Goal: Transaction & Acquisition: Subscribe to service/newsletter

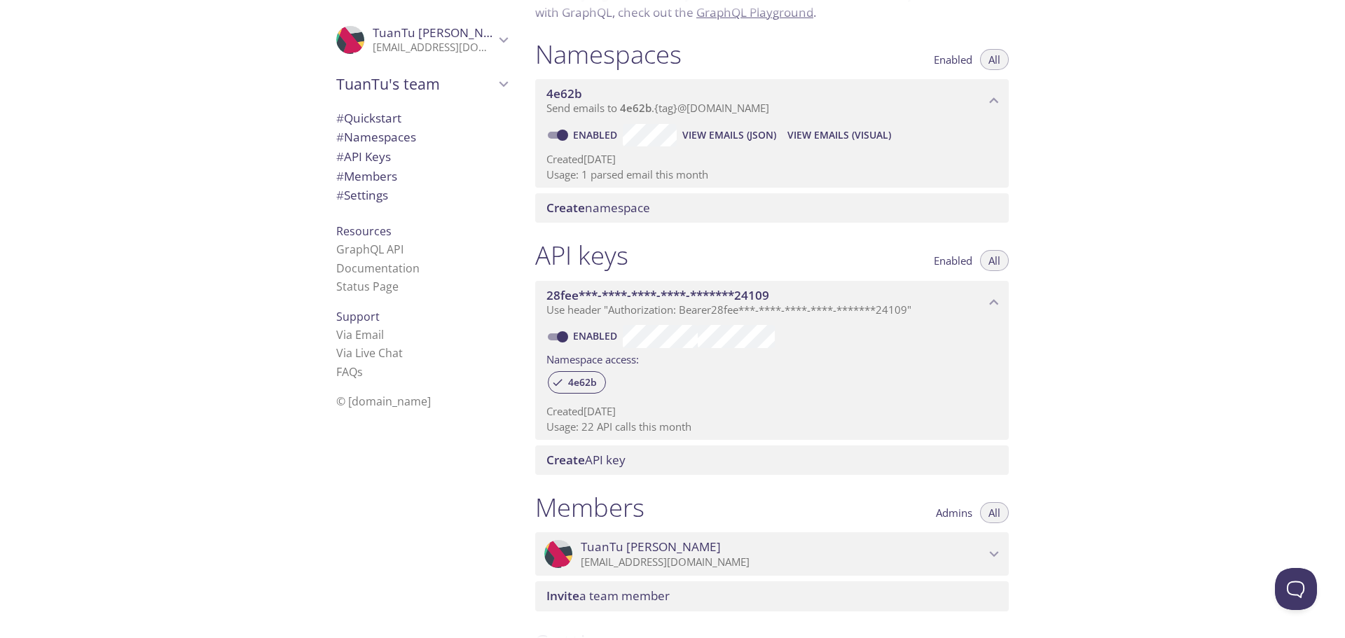
scroll to position [140, 0]
click at [589, 428] on p "Usage: 22 API calls this month" at bounding box center [771, 425] width 451 height 15
click at [591, 422] on p "Usage: 22 API calls this month" at bounding box center [771, 425] width 451 height 15
click at [594, 411] on p "Created [DATE]" at bounding box center [771, 410] width 451 height 15
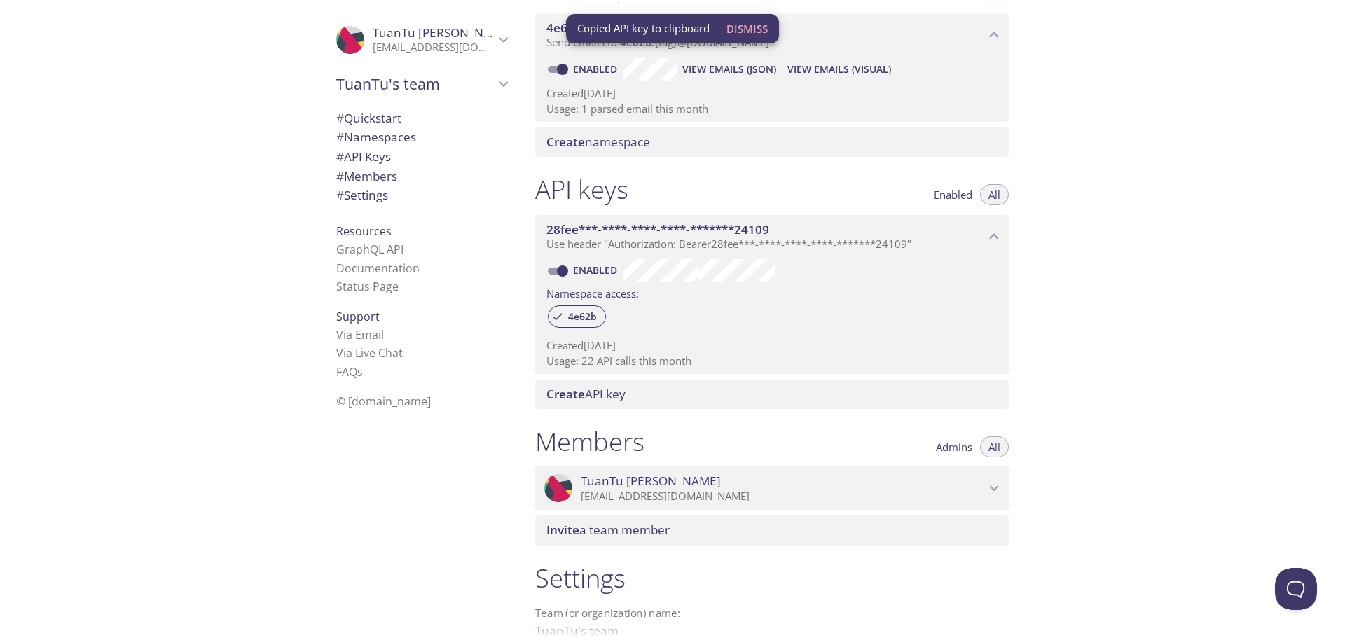
scroll to position [210, 0]
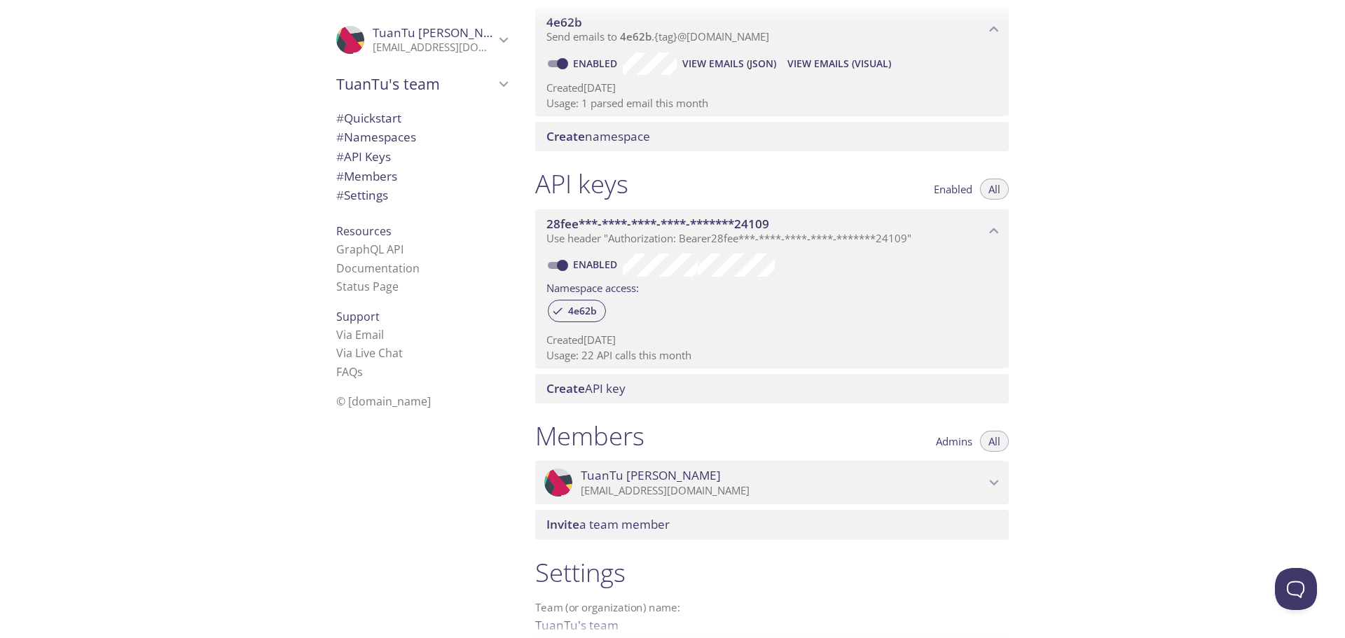
click at [608, 388] on span "Create API key" at bounding box center [585, 388] width 79 height 16
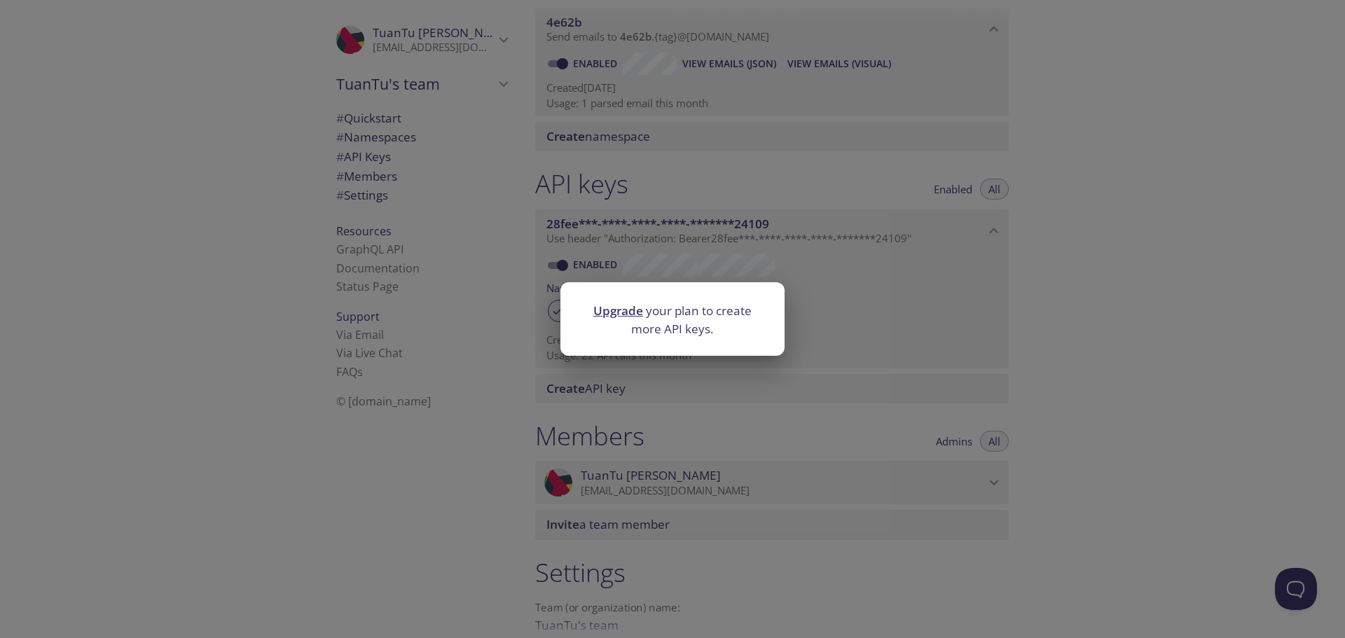
click at [626, 382] on div "Upgrade your plan to create more API keys." at bounding box center [672, 319] width 1345 height 638
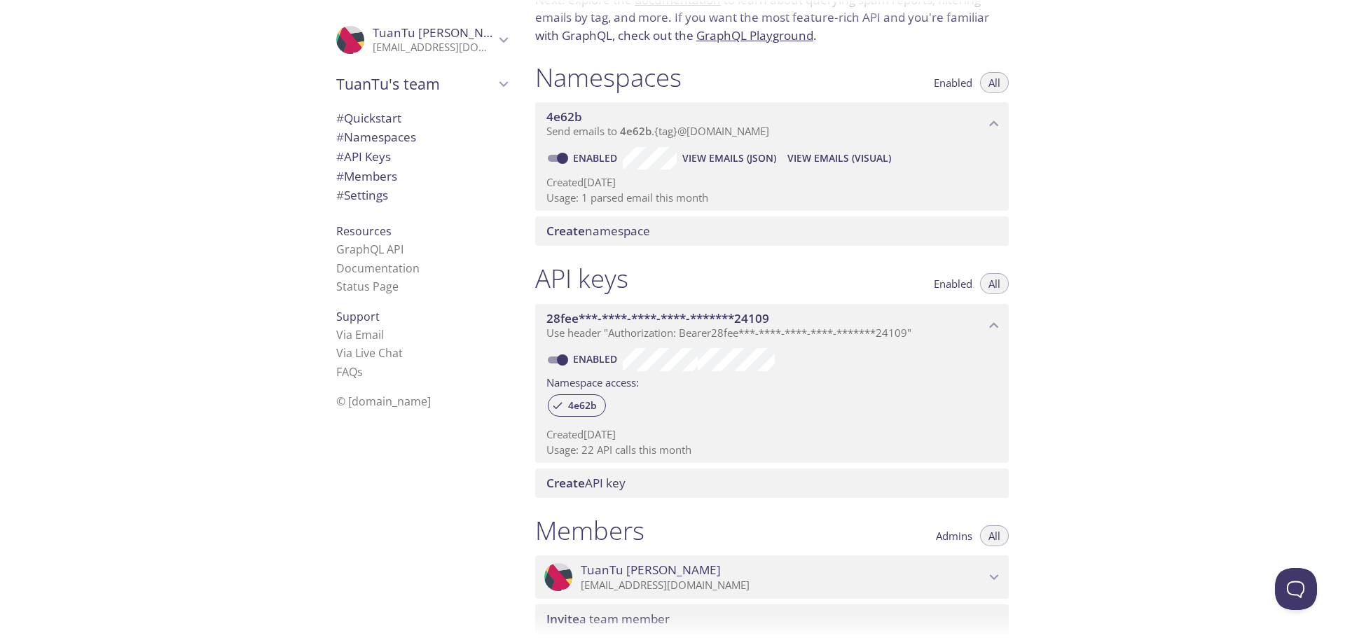
scroll to position [140, 0]
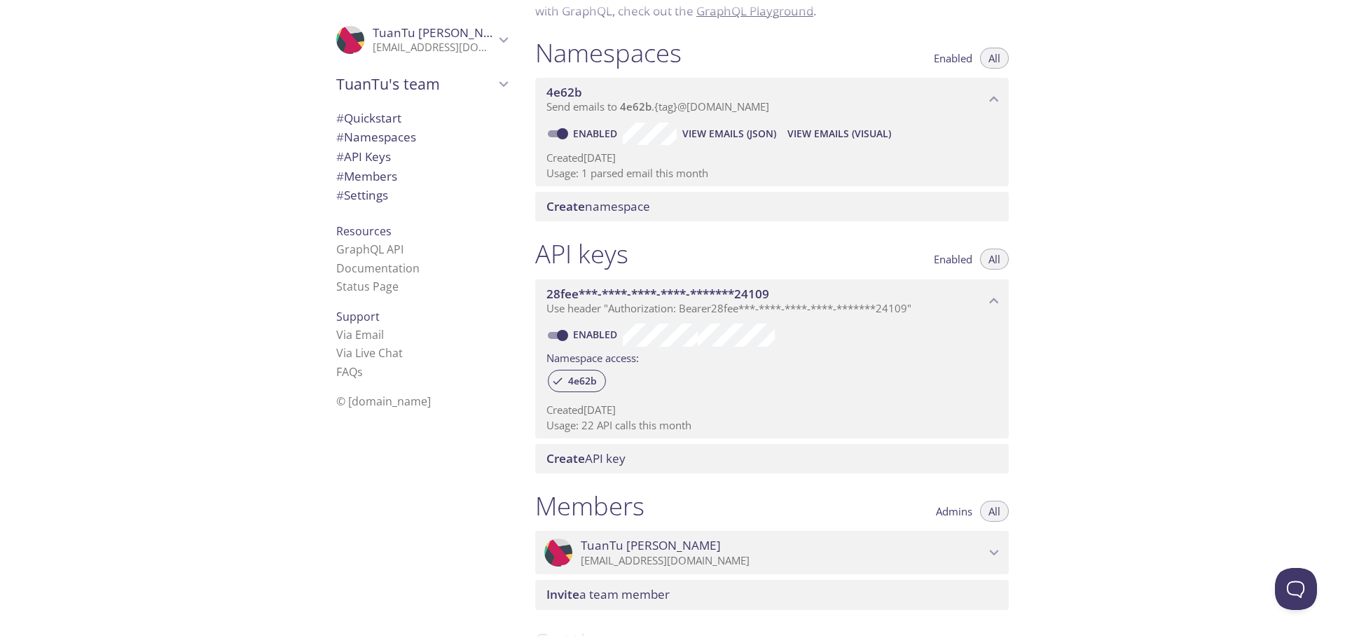
click at [498, 36] on icon "TuanTu Nguyen" at bounding box center [503, 40] width 18 height 18
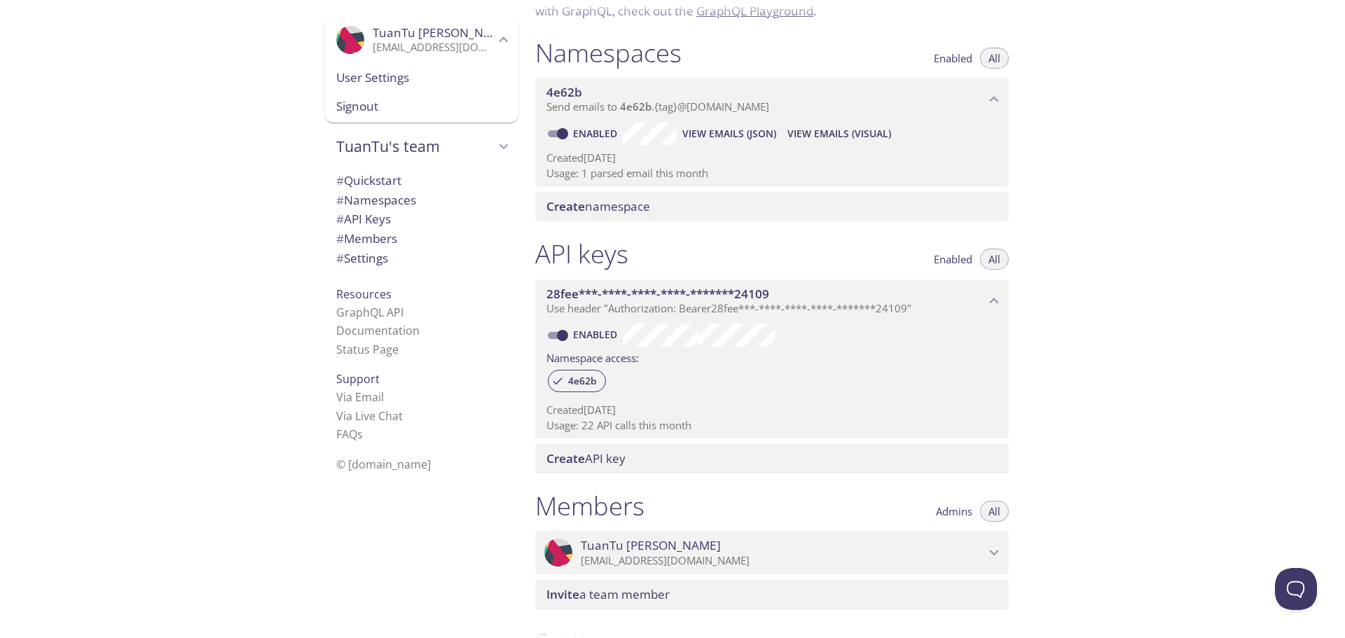
click at [498, 36] on icon "TuanTu Nguyen" at bounding box center [503, 40] width 18 height 18
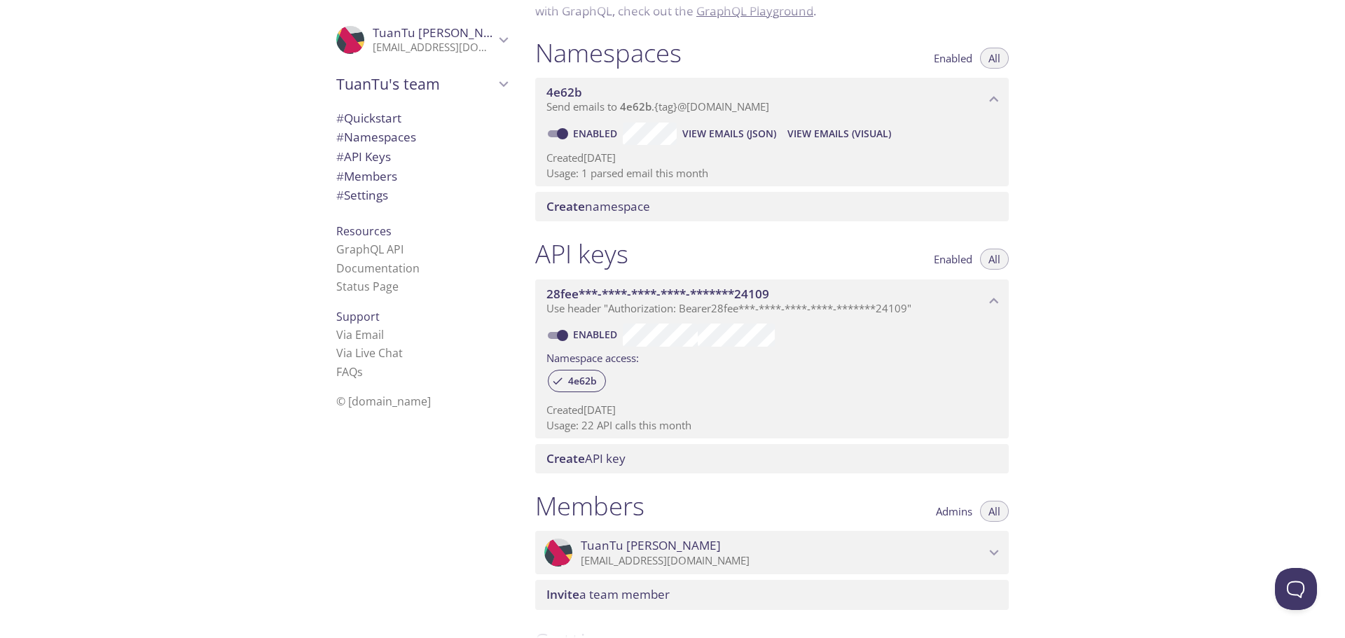
click at [498, 36] on icon "TuanTu Nguyen" at bounding box center [503, 40] width 18 height 18
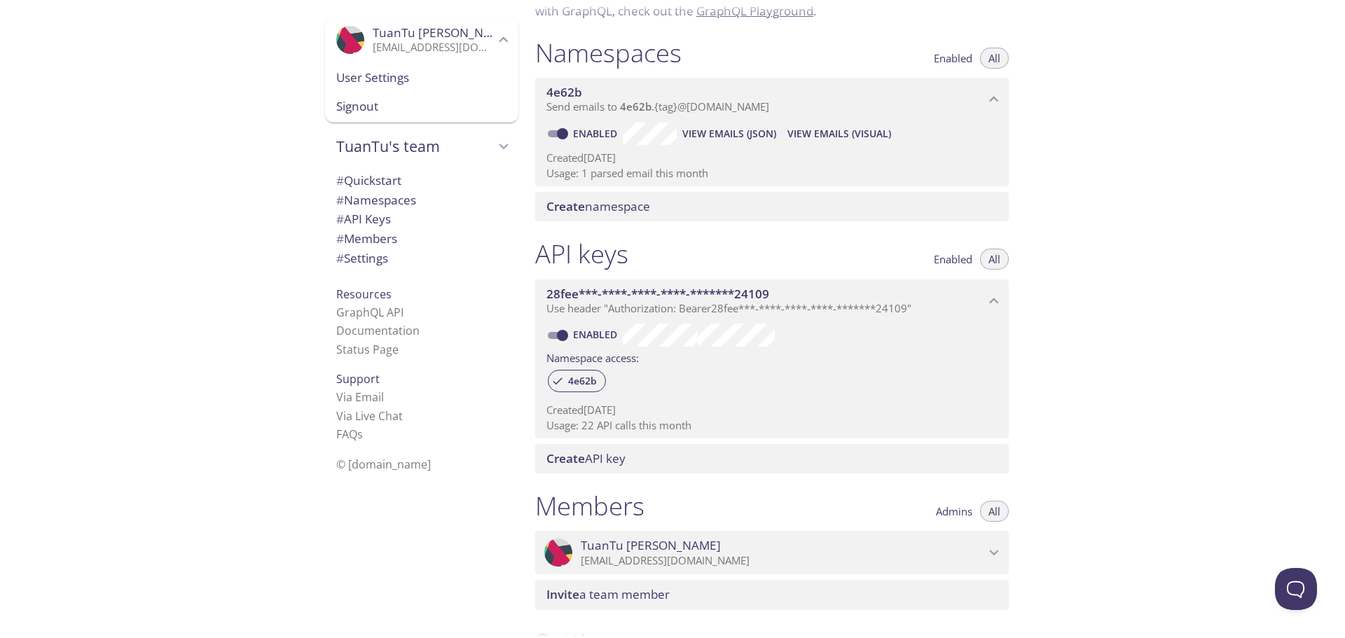
click at [466, 69] on span "User Settings" at bounding box center [421, 78] width 171 height 18
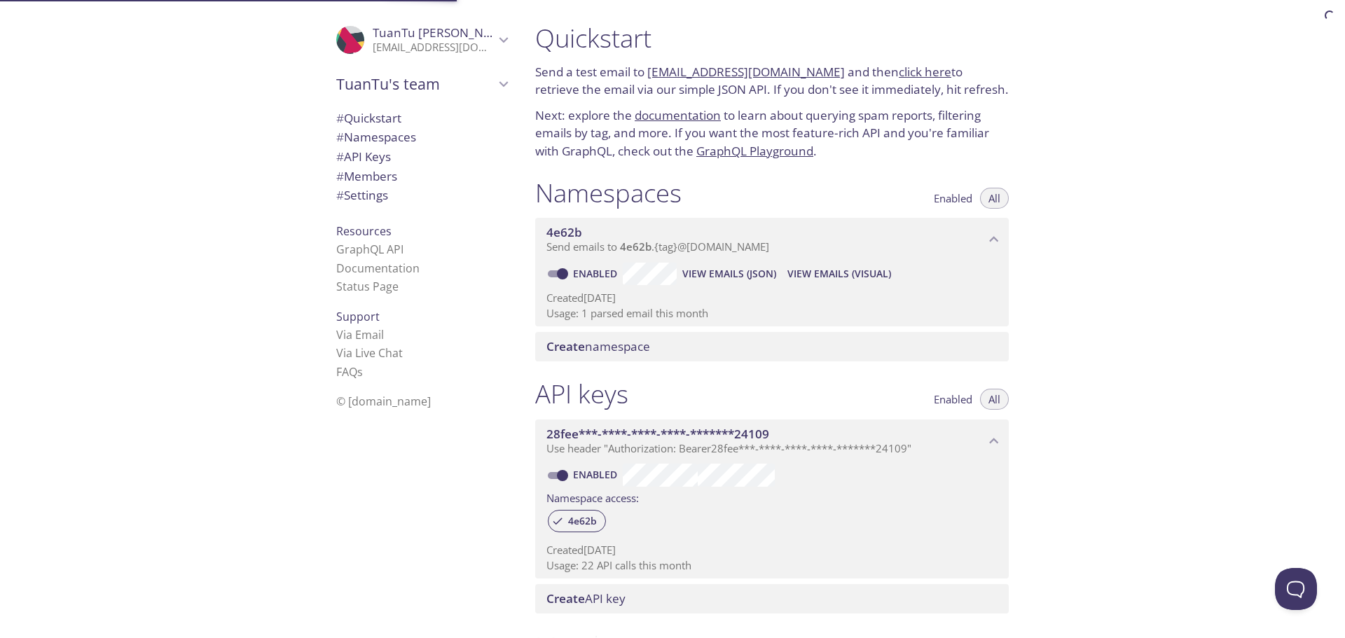
click at [414, 328] on li "Via Email" at bounding box center [421, 335] width 171 height 18
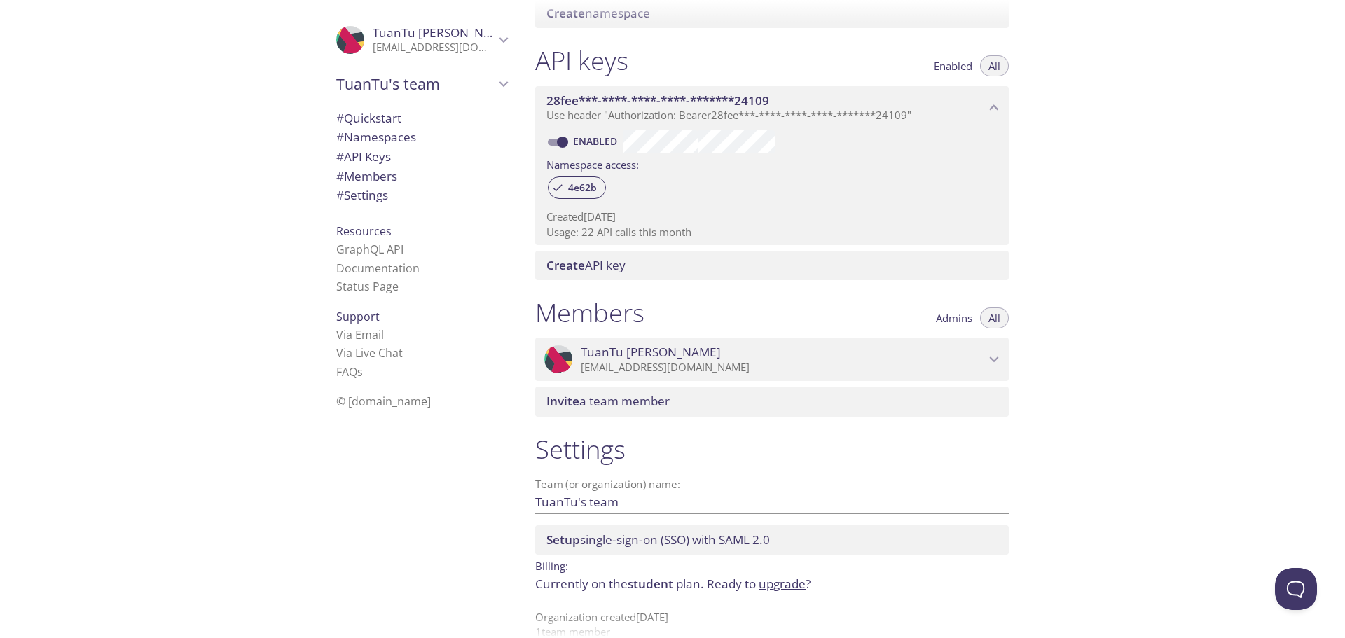
scroll to position [358, 0]
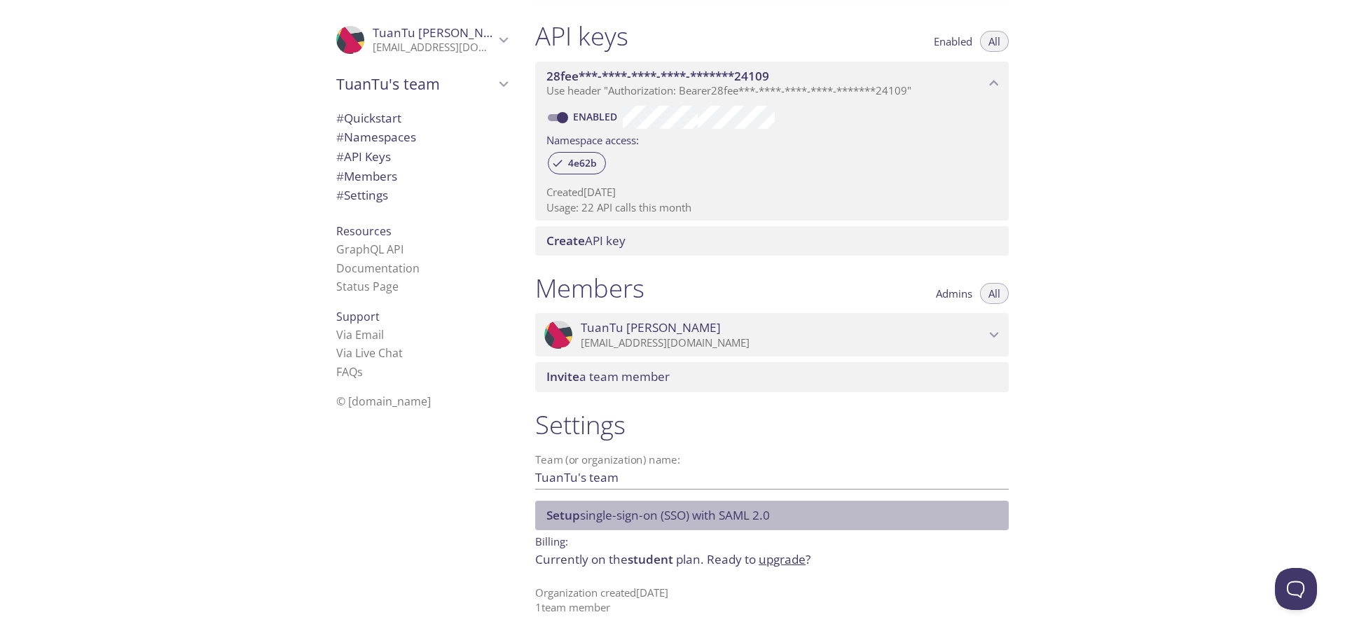
click at [669, 517] on span "Setup single-sign-on (SSO) with SAML 2.0" at bounding box center [657, 515] width 223 height 16
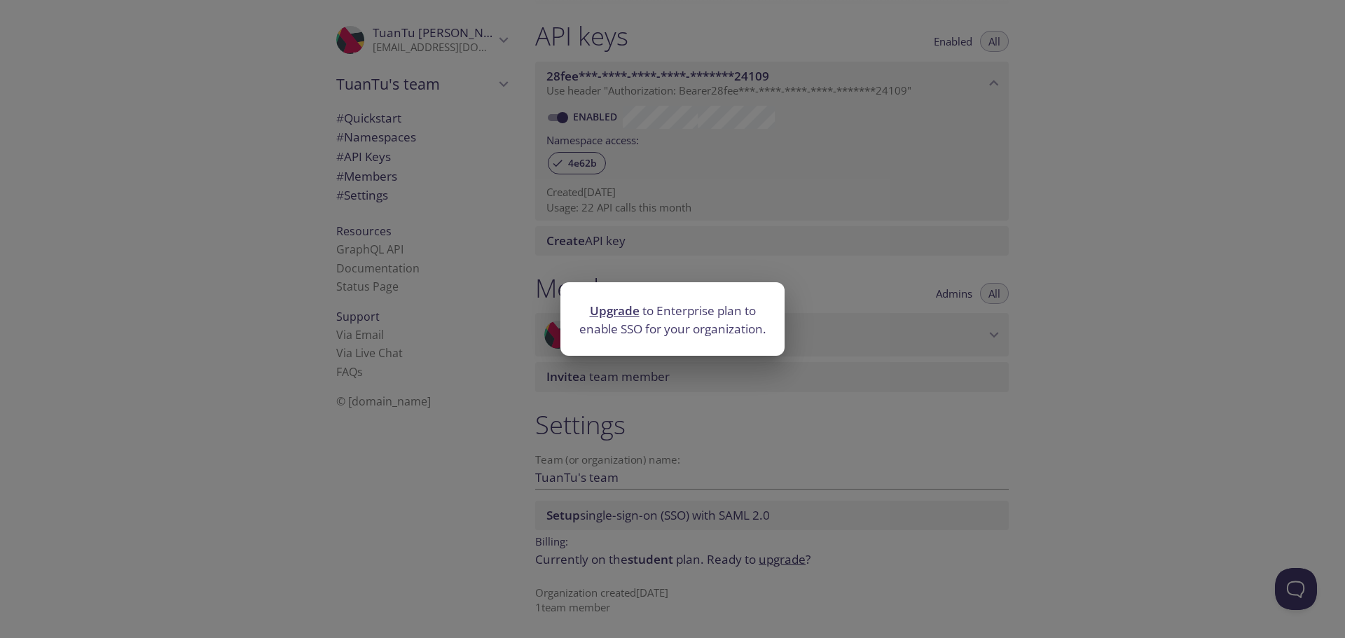
click at [660, 393] on div "Upgrade to Enterprise plan to enable SSO for your organization." at bounding box center [672, 319] width 1345 height 638
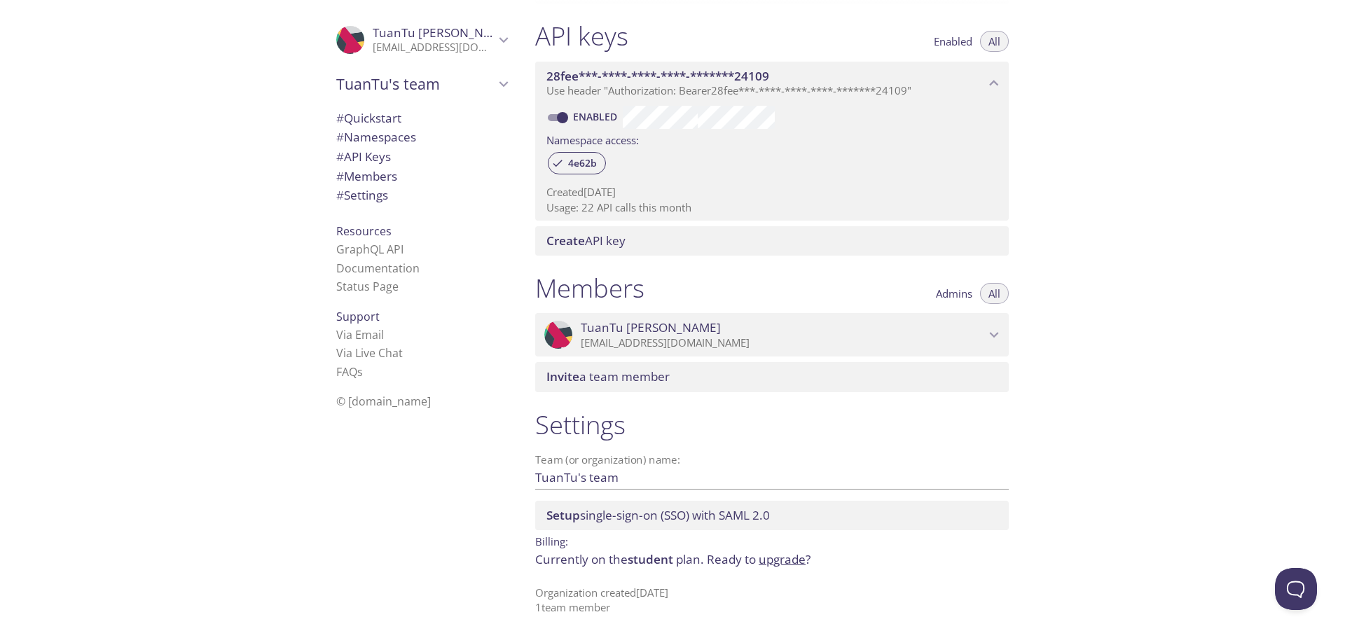
click at [682, 558] on p "Currently on the student plan. Ready to upgrade ?" at bounding box center [771, 559] width 473 height 18
click at [754, 557] on span "Ready to upgrade ?" at bounding box center [759, 559] width 104 height 16
click at [779, 561] on link "upgrade" at bounding box center [781, 559] width 47 height 16
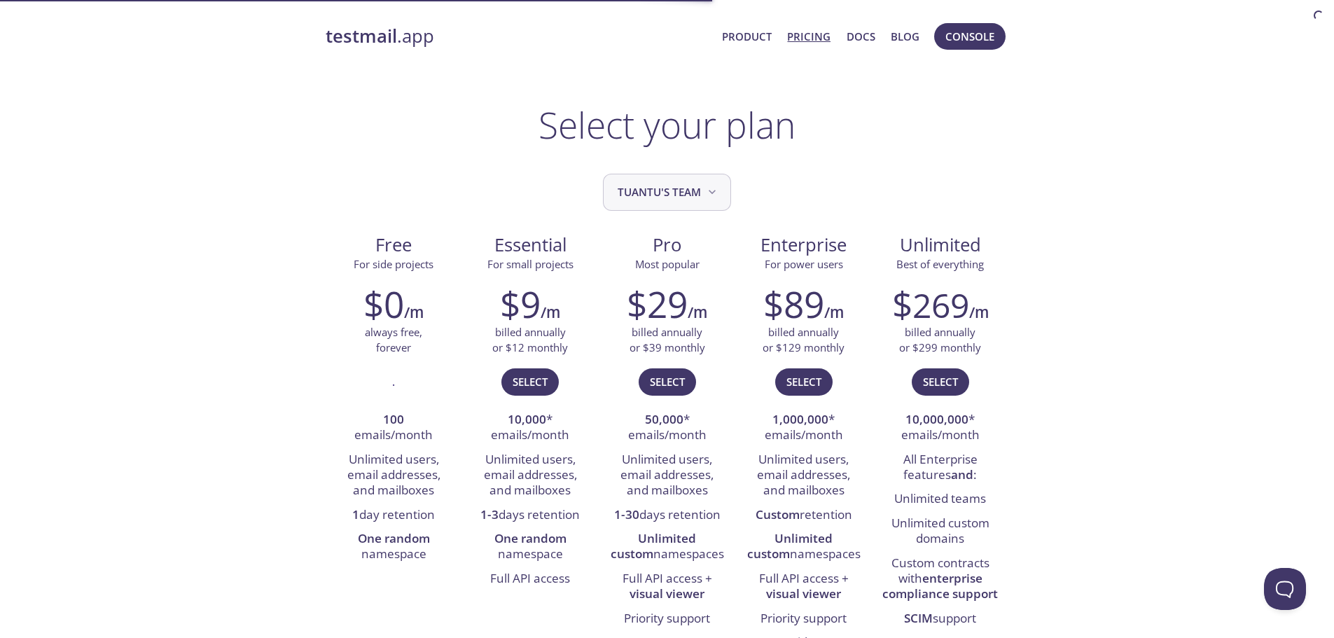
click at [686, 196] on span "TuanTu's team" at bounding box center [669, 192] width 102 height 19
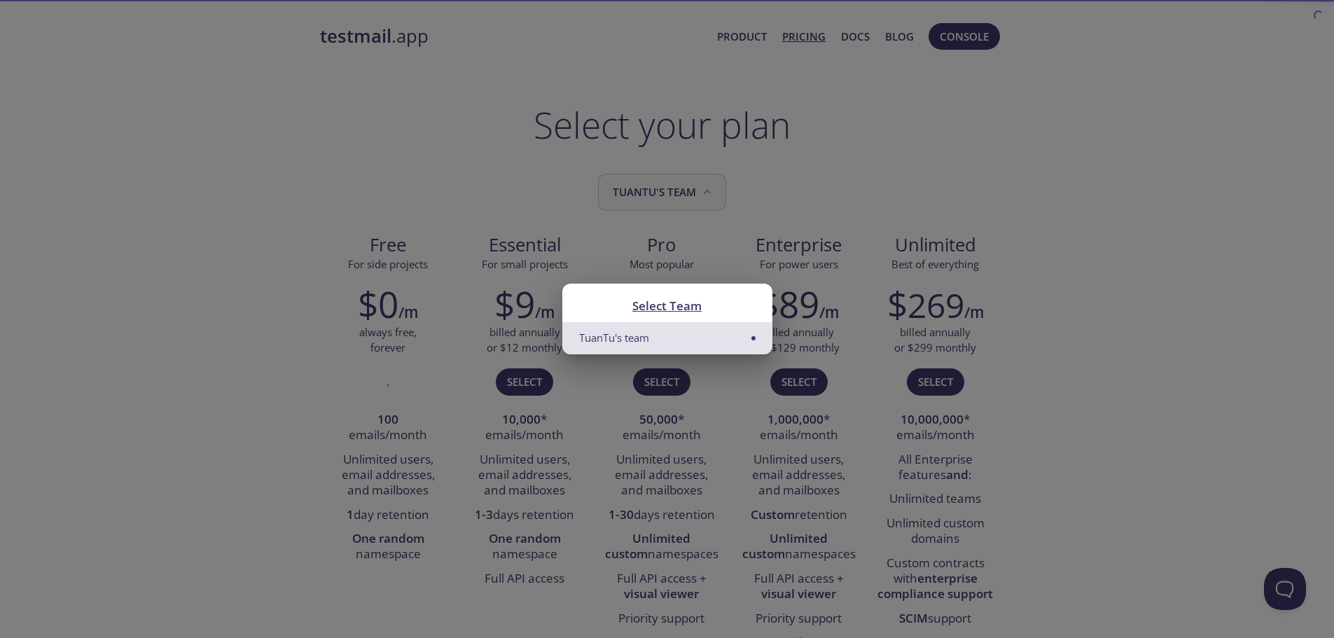
click at [686, 196] on div "Select Team TuanTu's team" at bounding box center [667, 319] width 1334 height 638
